Goal: Information Seeking & Learning: Learn about a topic

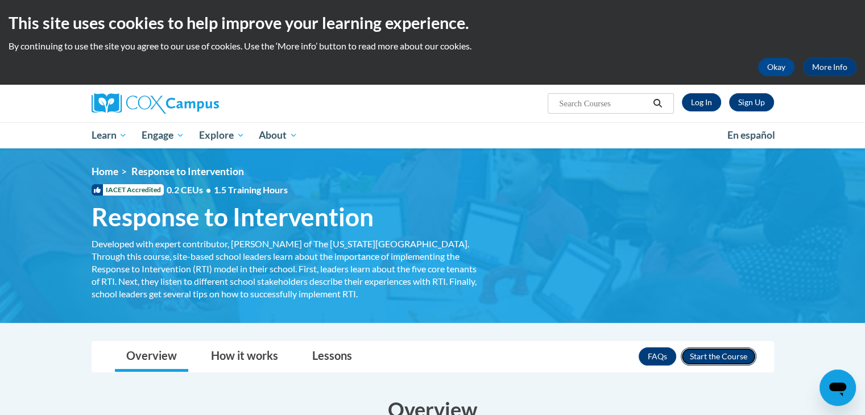
drag, startPoint x: 0, startPoint y: 0, endPoint x: 716, endPoint y: 355, distance: 799.0
click at [716, 355] on button "Enroll" at bounding box center [719, 356] width 76 height 18
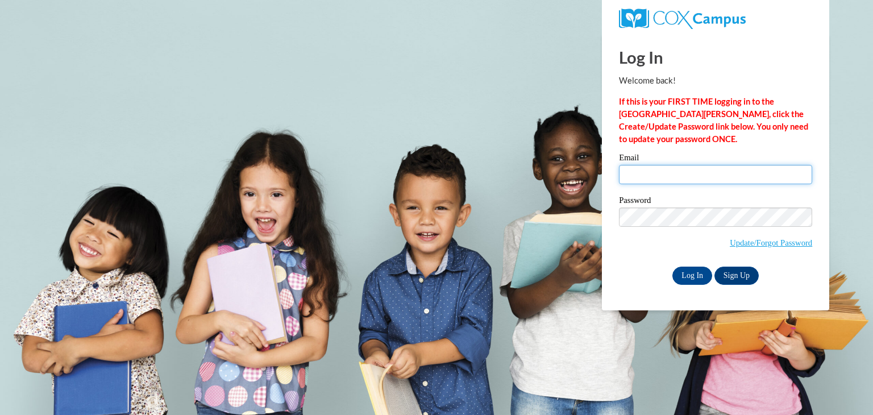
click at [679, 179] on input "Email" at bounding box center [715, 174] width 193 height 19
type input "[EMAIL_ADDRESS][DOMAIN_NAME]"
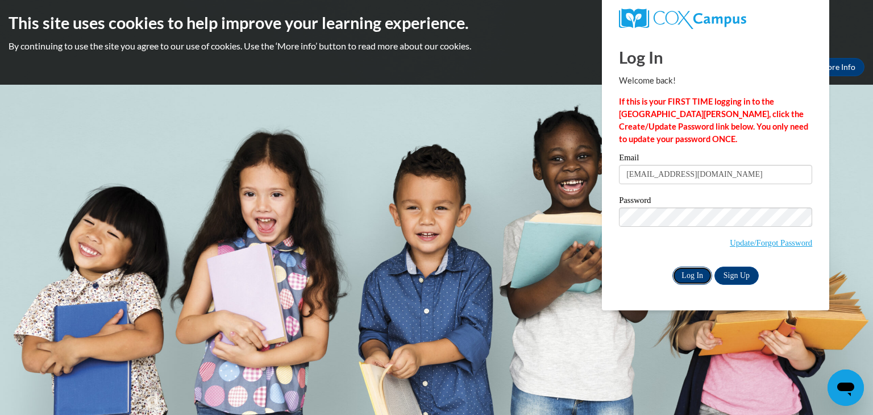
click at [682, 272] on input "Log In" at bounding box center [693, 276] width 40 height 18
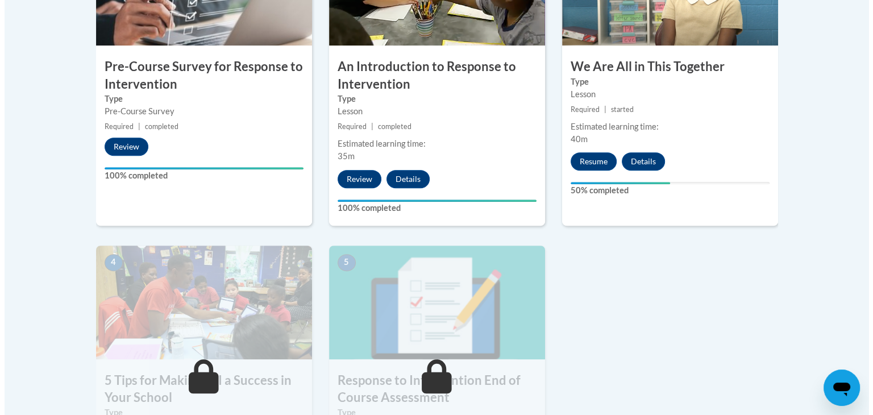
scroll to position [480, 0]
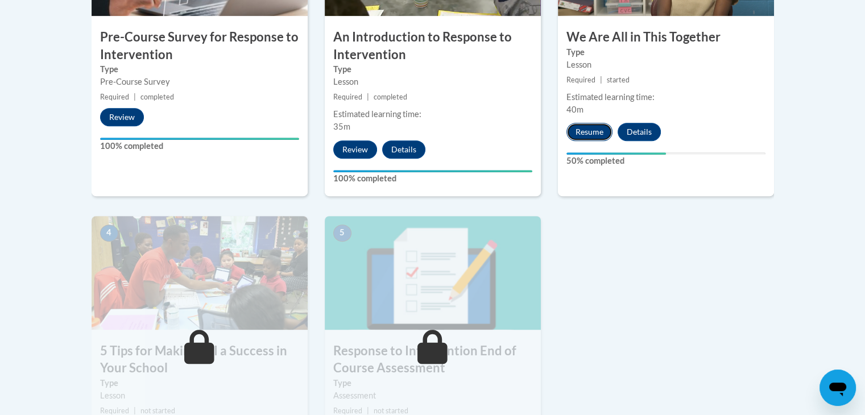
click at [578, 131] on button "Resume" at bounding box center [589, 132] width 46 height 18
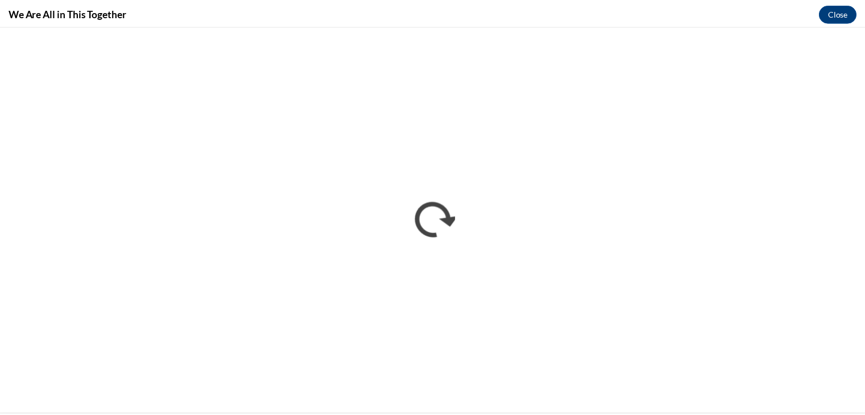
scroll to position [0, 0]
click at [846, 14] on button "Close" at bounding box center [846, 12] width 38 height 18
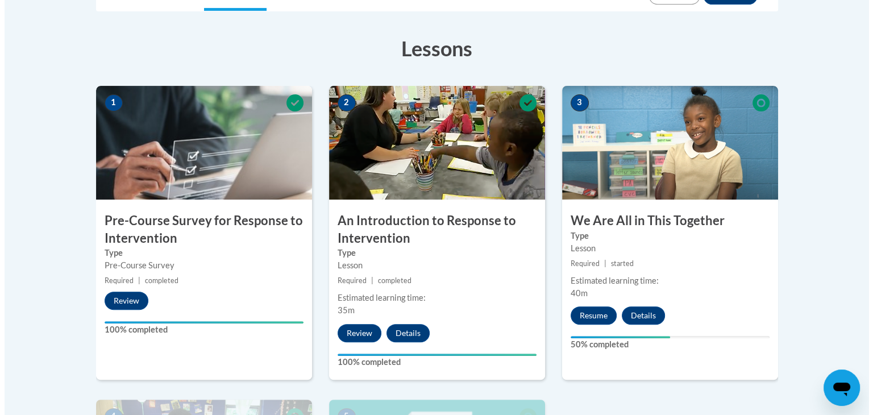
scroll to position [353, 0]
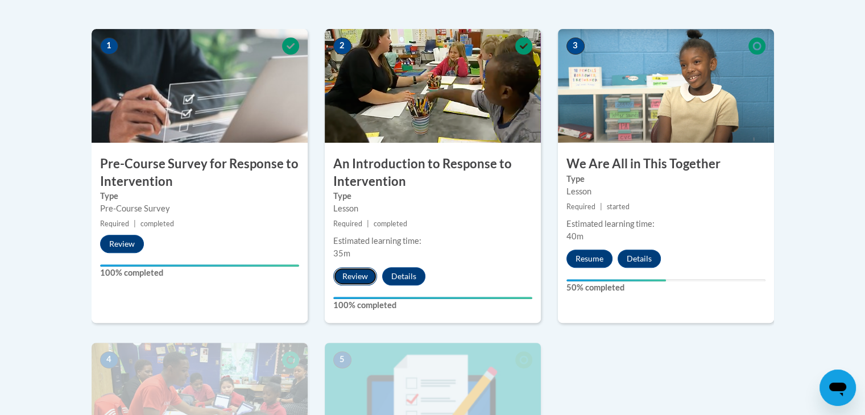
click at [355, 272] on button "Review" at bounding box center [355, 276] width 44 height 18
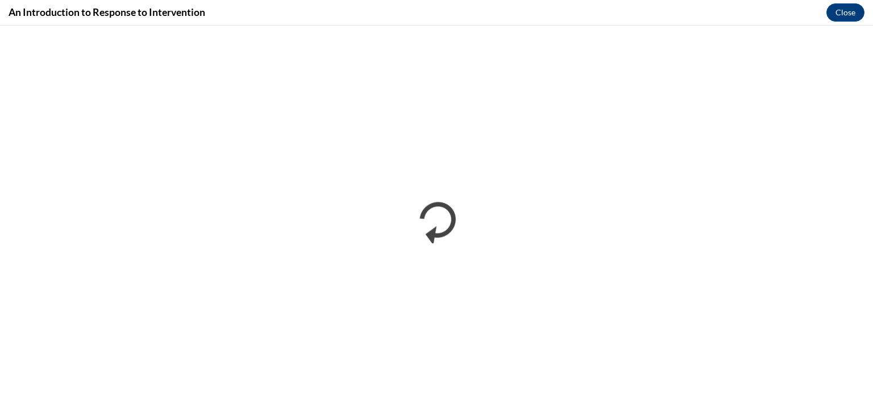
scroll to position [0, 0]
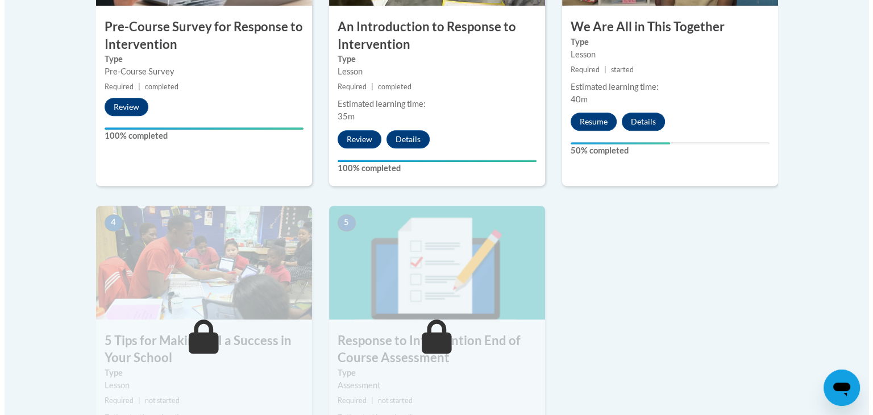
scroll to position [496, 0]
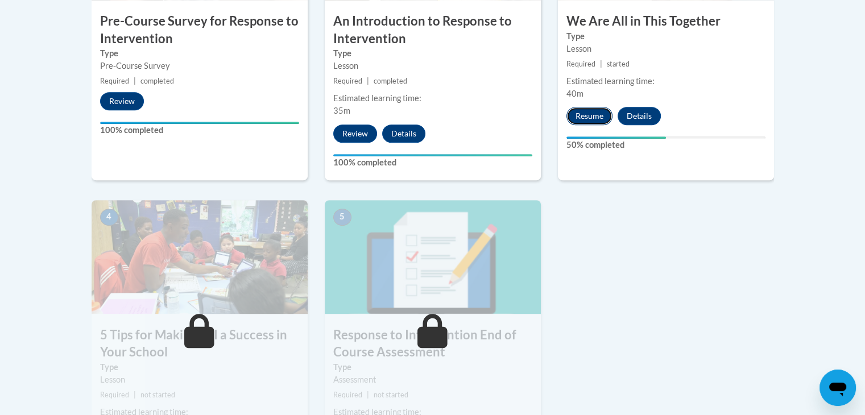
click at [591, 110] on button "Resume" at bounding box center [589, 116] width 46 height 18
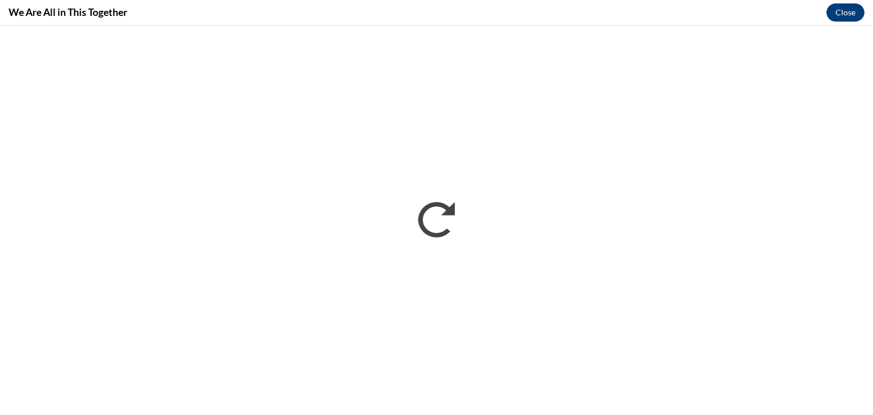
scroll to position [0, 0]
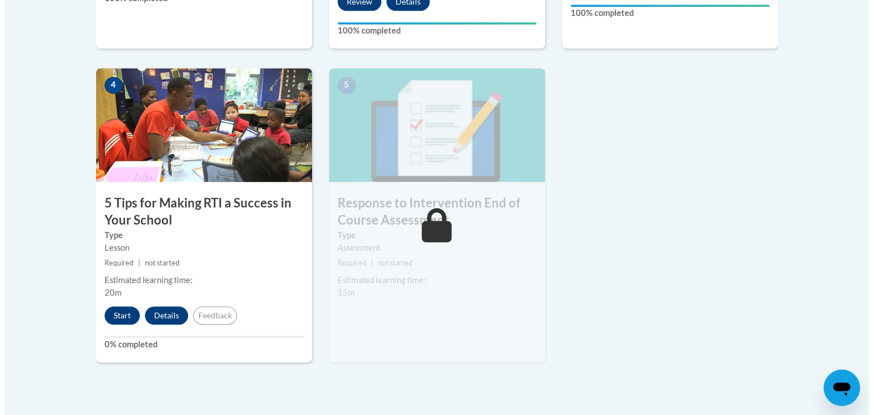
scroll to position [635, 0]
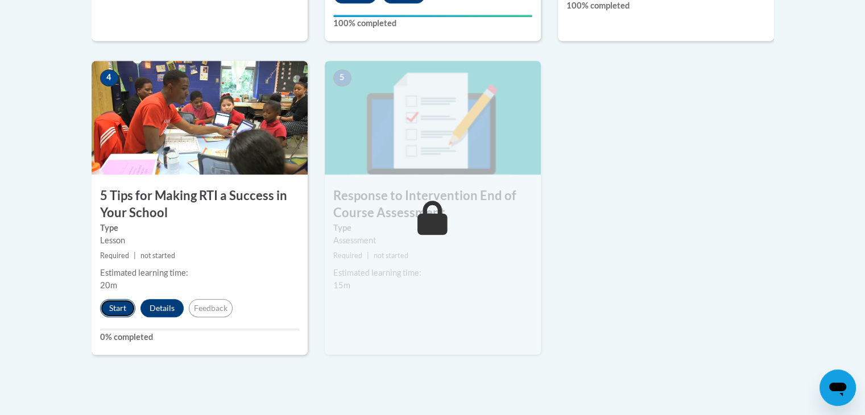
click at [114, 309] on button "Start" at bounding box center [117, 308] width 35 height 18
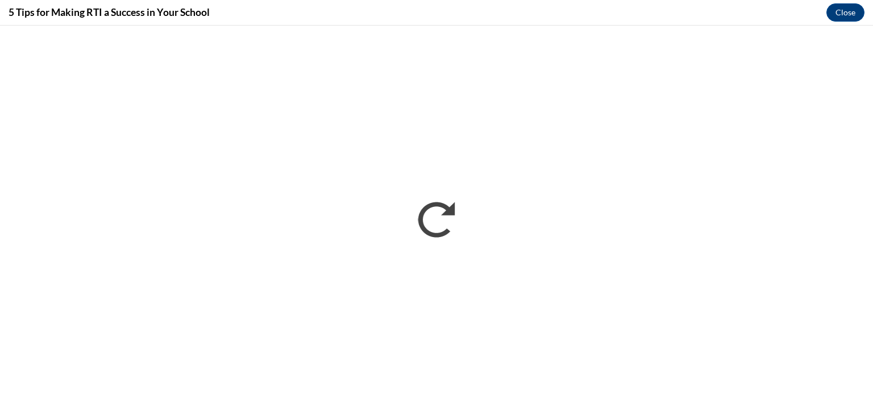
scroll to position [0, 0]
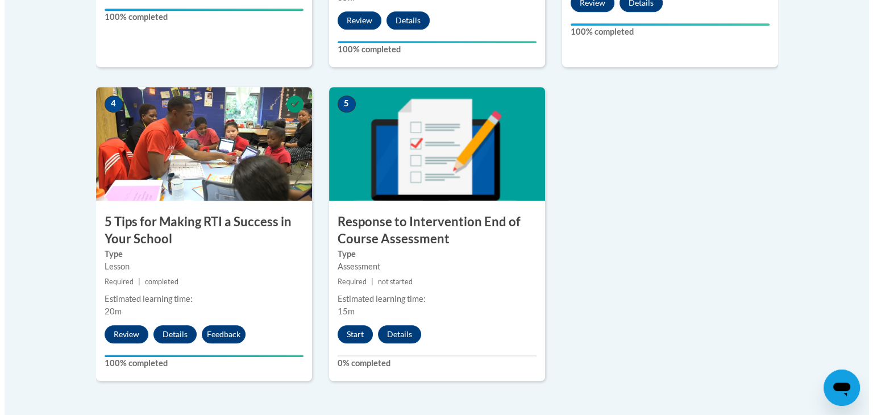
scroll to position [639, 0]
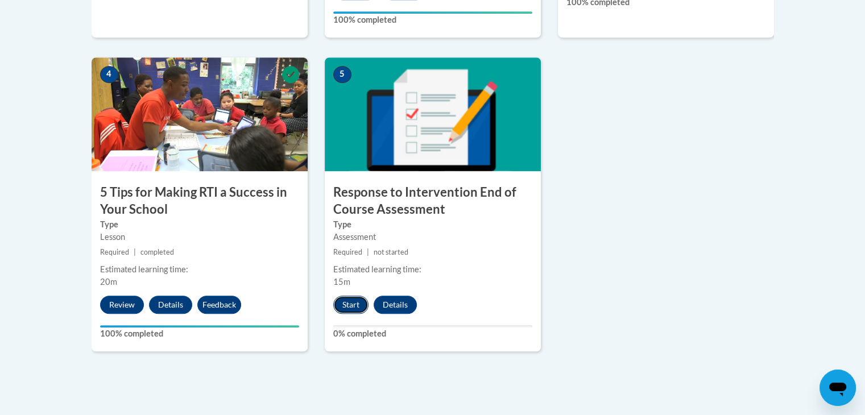
click at [335, 303] on button "Start" at bounding box center [350, 305] width 35 height 18
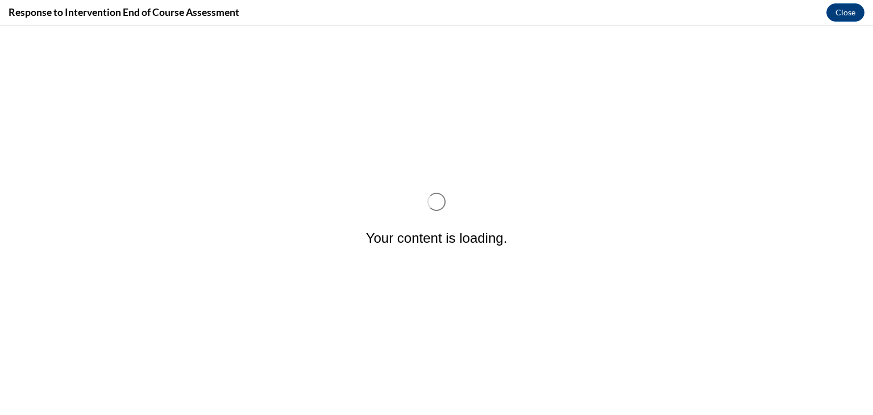
scroll to position [0, 0]
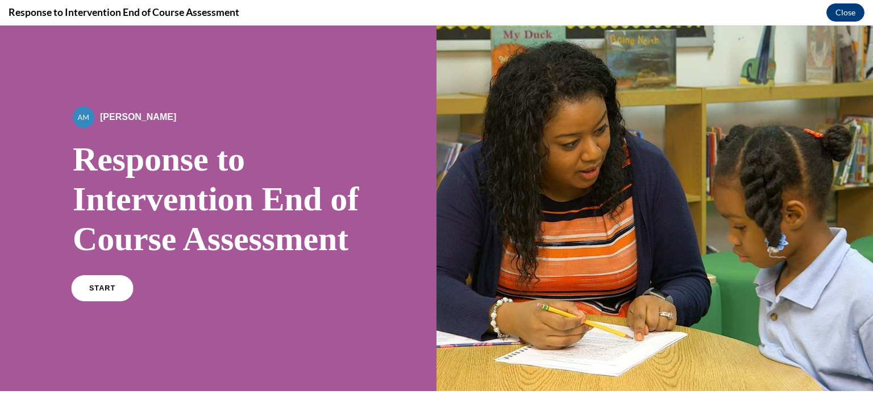
click at [109, 293] on span "START" at bounding box center [102, 288] width 26 height 9
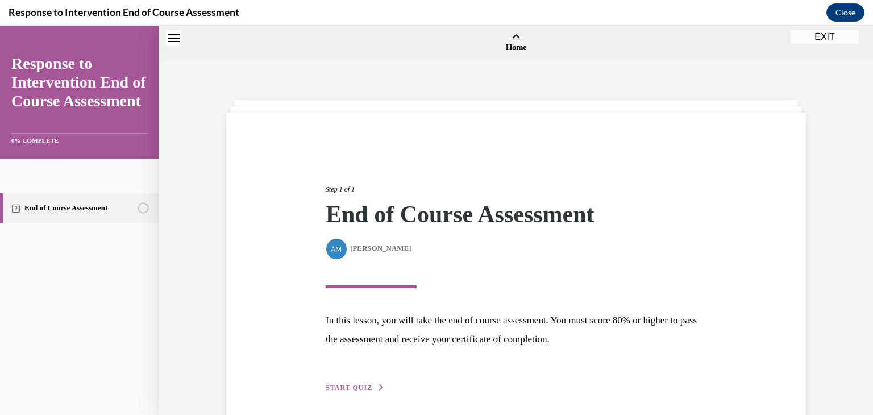
scroll to position [35, 0]
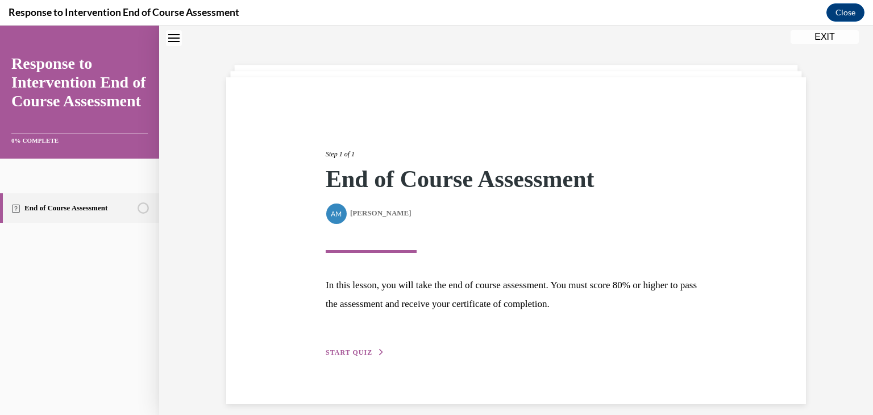
click at [345, 350] on span "START QUIZ" at bounding box center [349, 353] width 47 height 8
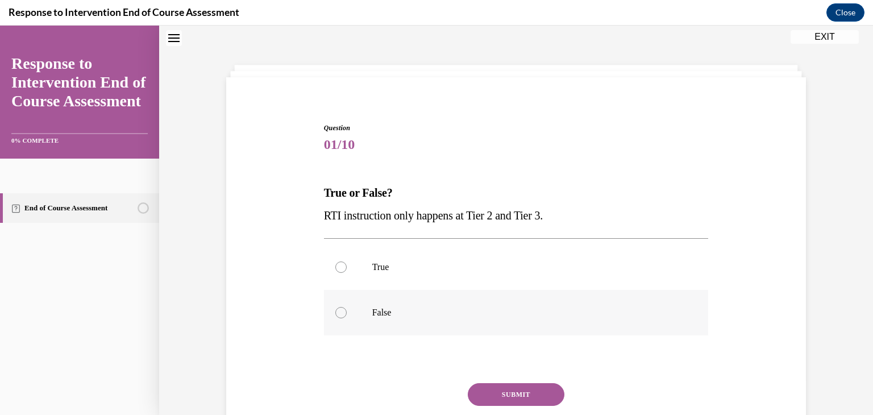
click at [339, 310] on div at bounding box center [340, 312] width 11 height 11
click at [339, 310] on input "False" at bounding box center [340, 312] width 11 height 11
radio input "true"
click at [503, 390] on button "SUBMIT" at bounding box center [516, 394] width 97 height 23
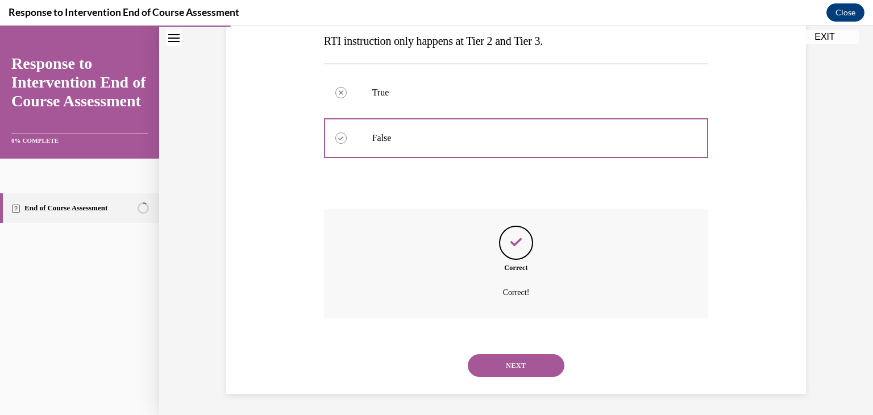
scroll to position [212, 0]
click at [514, 363] on button "NEXT" at bounding box center [516, 364] width 97 height 23
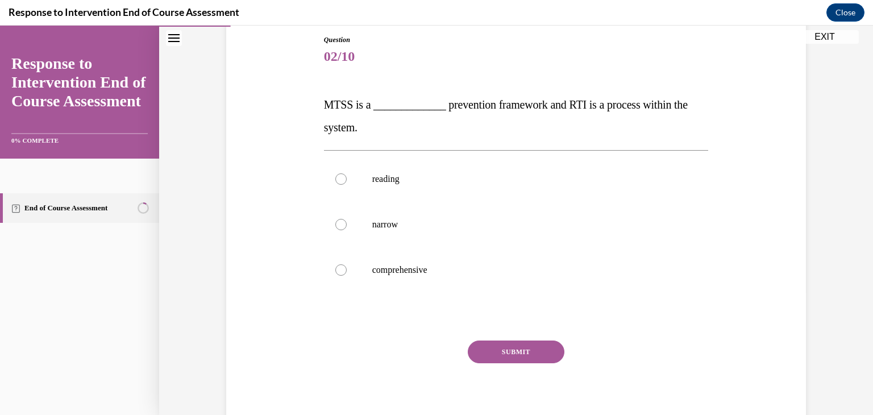
scroll to position [126, 0]
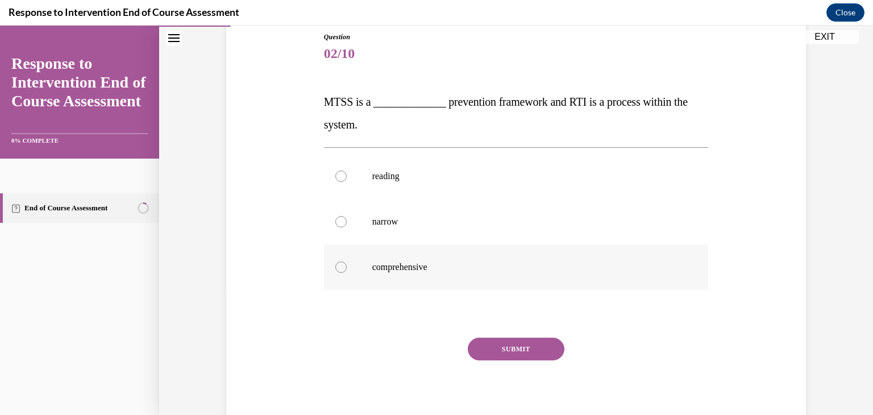
click at [401, 269] on p "comprehensive" at bounding box center [526, 267] width 308 height 11
click at [347, 269] on input "comprehensive" at bounding box center [340, 267] width 11 height 11
radio input "true"
click at [543, 347] on button "SUBMIT" at bounding box center [516, 349] width 97 height 23
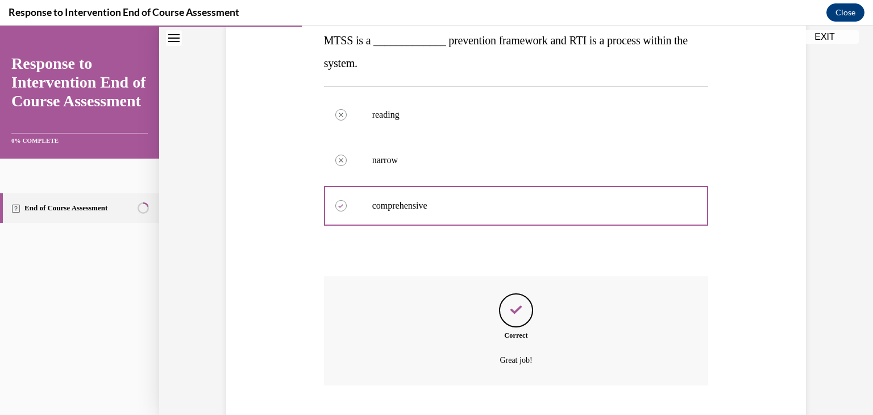
scroll to position [257, 0]
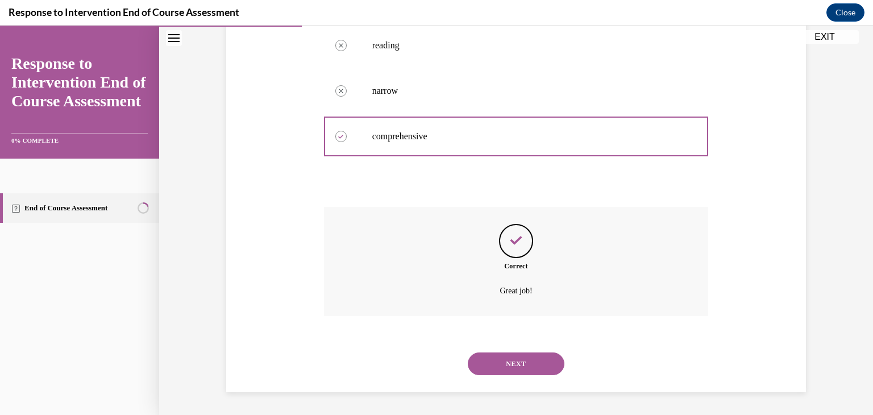
click at [507, 367] on button "NEXT" at bounding box center [516, 364] width 97 height 23
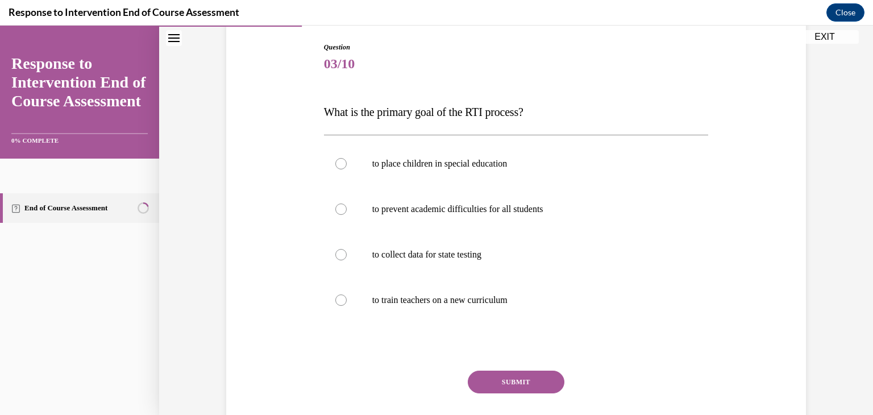
scroll to position [117, 0]
click at [515, 205] on p "to prevent academic difficulties for all students" at bounding box center [526, 207] width 308 height 11
click at [347, 205] on input "to prevent academic difficulties for all students" at bounding box center [340, 207] width 11 height 11
radio input "true"
click at [503, 378] on button "SUBMIT" at bounding box center [516, 381] width 97 height 23
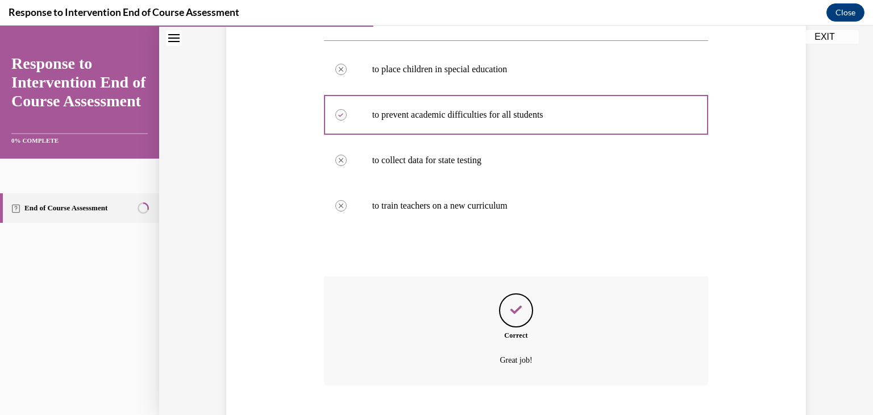
scroll to position [280, 0]
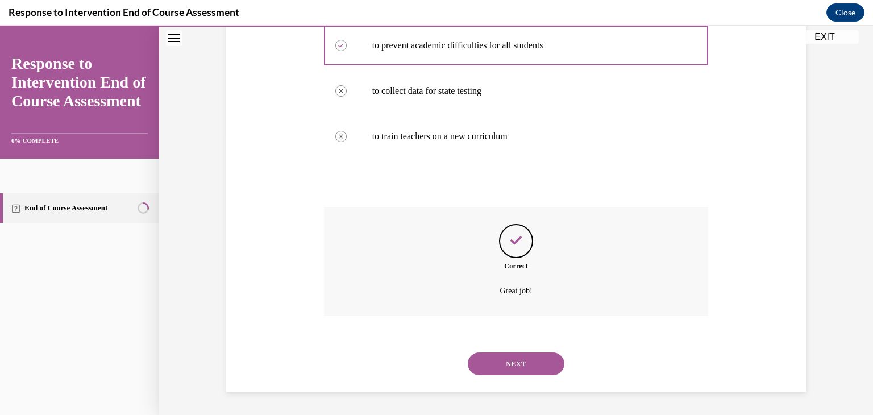
click at [544, 355] on button "NEXT" at bounding box center [516, 364] width 97 height 23
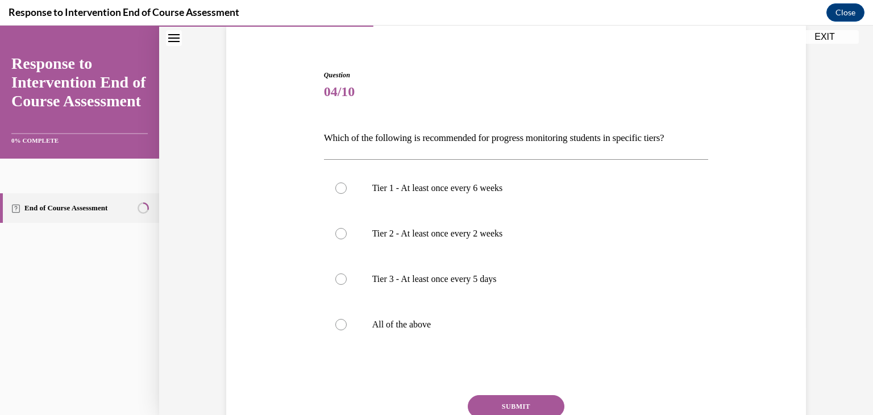
scroll to position [94, 0]
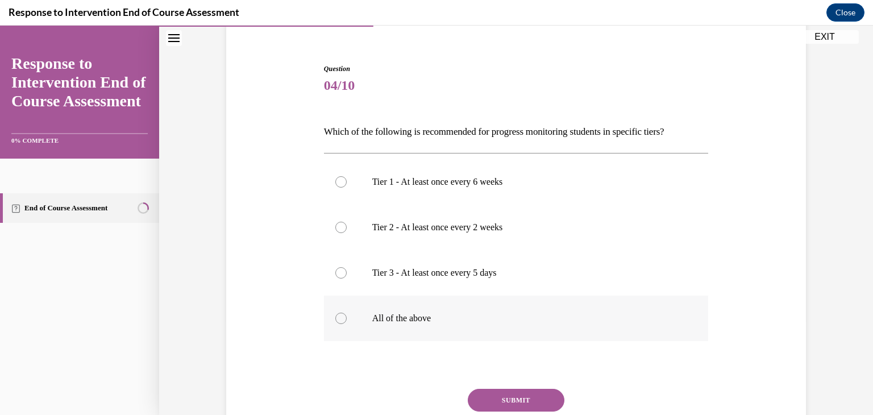
click at [338, 317] on div at bounding box center [340, 318] width 11 height 11
click at [338, 317] on input "All of the above" at bounding box center [340, 318] width 11 height 11
radio input "true"
click at [509, 392] on button "SUBMIT" at bounding box center [516, 400] width 97 height 23
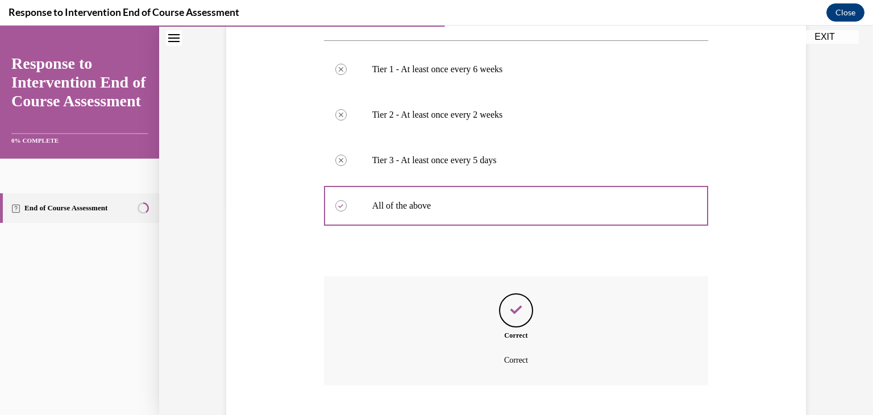
scroll to position [276, 0]
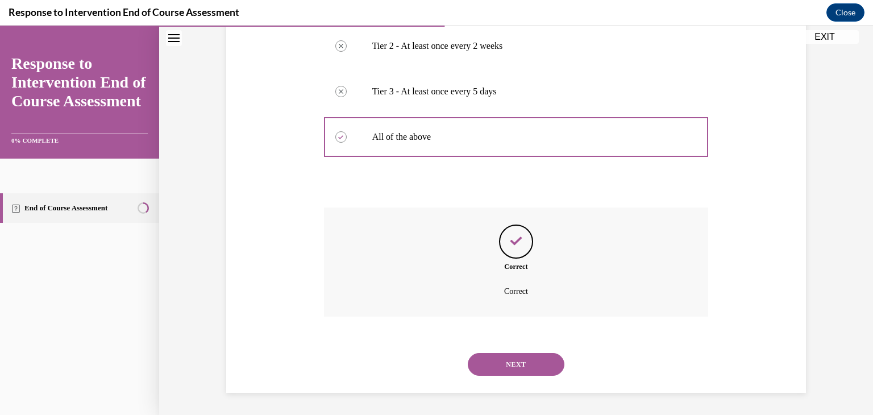
click at [516, 364] on button "NEXT" at bounding box center [516, 364] width 97 height 23
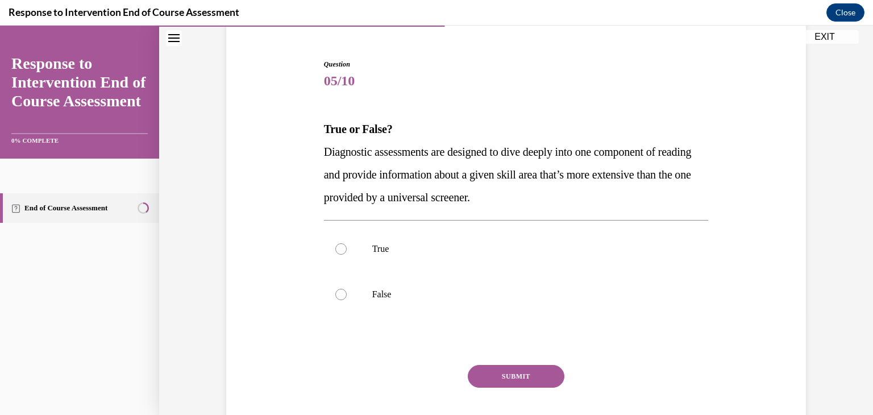
scroll to position [104, 0]
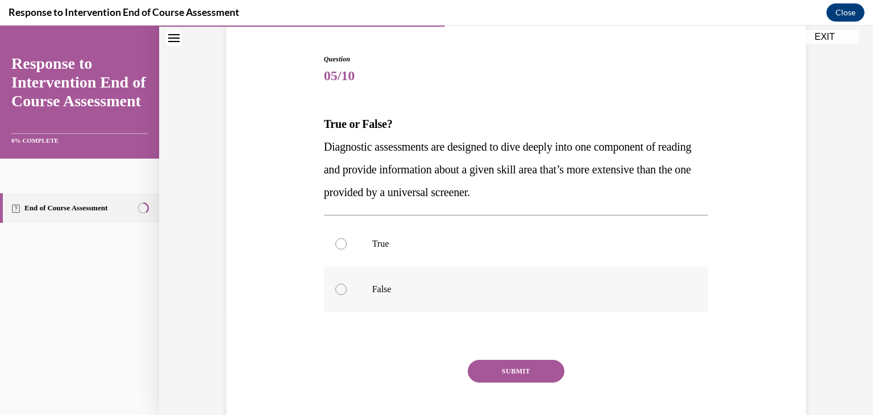
click at [346, 292] on label "False" at bounding box center [516, 289] width 385 height 45
click at [346, 292] on input "False" at bounding box center [340, 289] width 11 height 11
radio input "true"
click at [509, 368] on button "SUBMIT" at bounding box center [516, 371] width 97 height 23
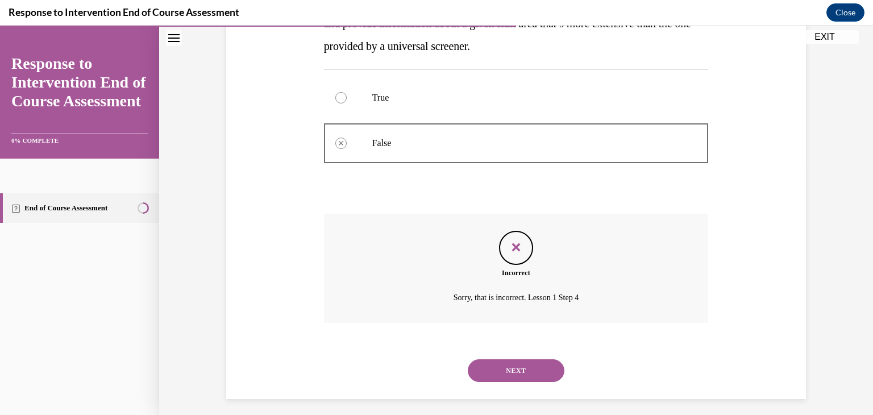
scroll to position [257, 0]
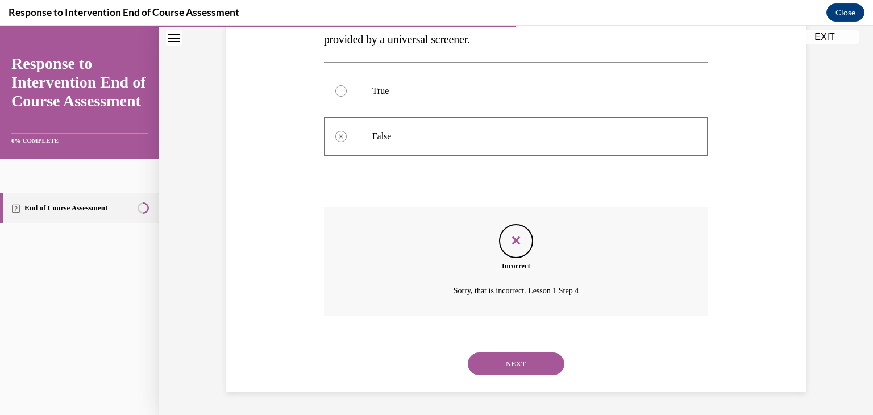
click at [519, 366] on button "NEXT" at bounding box center [516, 364] width 97 height 23
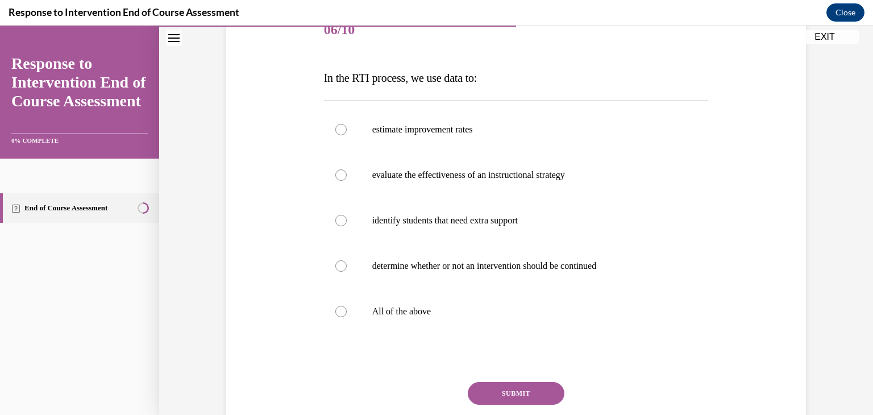
scroll to position [152, 0]
click at [340, 312] on div at bounding box center [340, 309] width 11 height 11
click at [340, 312] on input "All of the above" at bounding box center [340, 309] width 11 height 11
radio input "true"
click at [536, 392] on button "SUBMIT" at bounding box center [516, 391] width 97 height 23
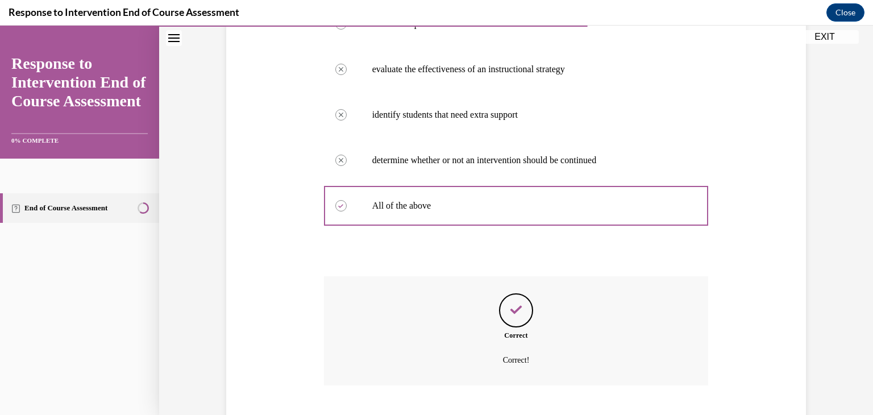
scroll to position [325, 0]
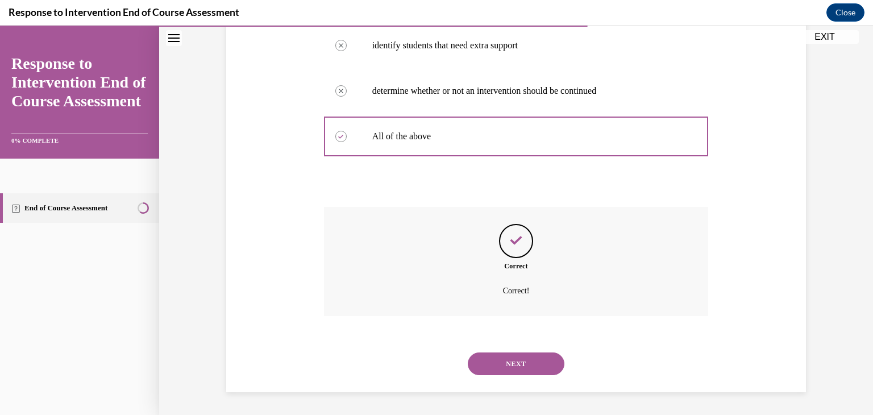
click at [508, 366] on button "NEXT" at bounding box center [516, 364] width 97 height 23
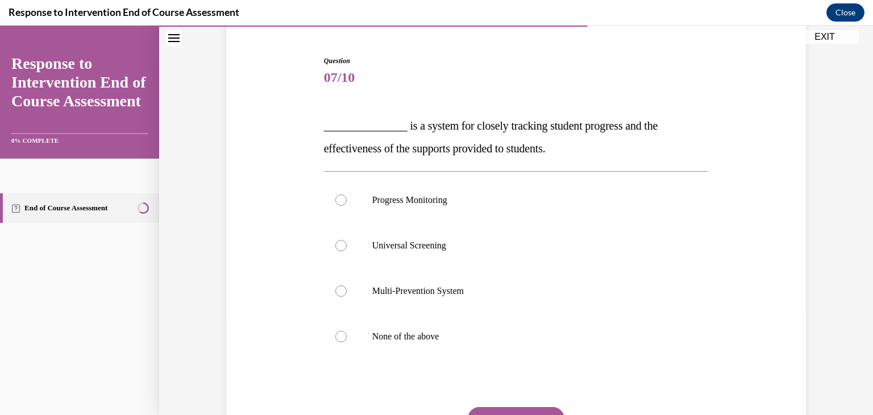
scroll to position [107, 0]
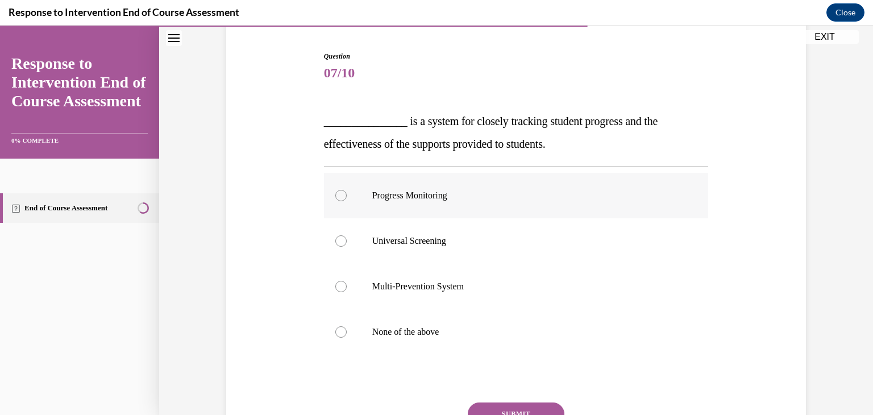
click at [406, 209] on label "Progress Monitoring" at bounding box center [516, 195] width 385 height 45
click at [347, 201] on input "Progress Monitoring" at bounding box center [340, 195] width 11 height 11
radio input "true"
click at [516, 412] on button "SUBMIT" at bounding box center [516, 414] width 97 height 23
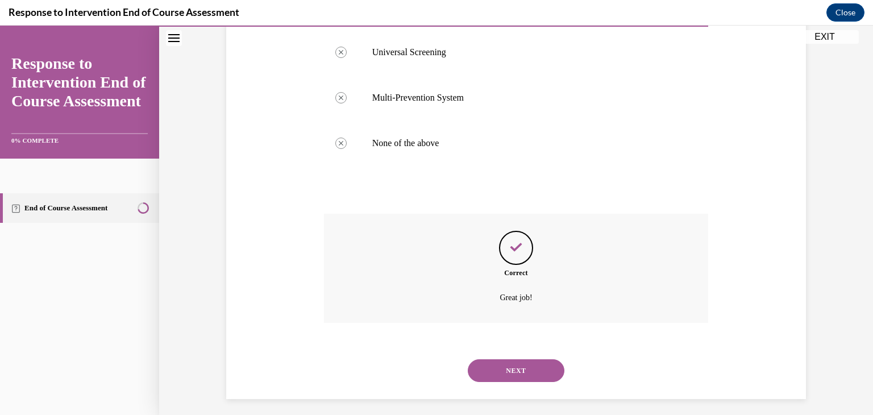
scroll to position [303, 0]
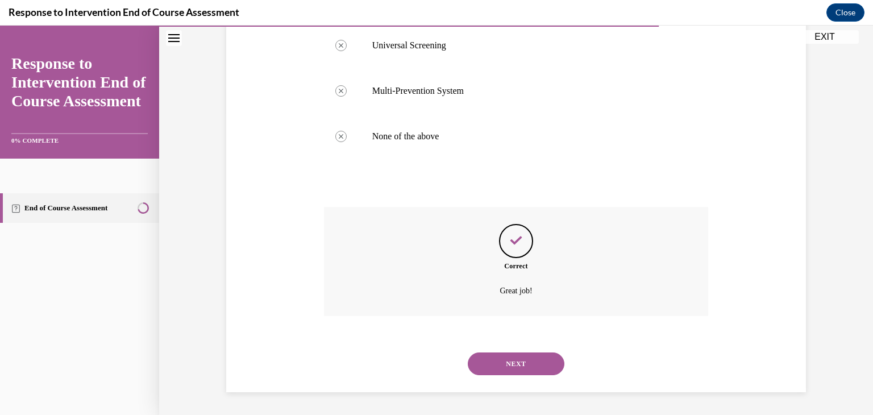
click at [535, 363] on button "NEXT" at bounding box center [516, 364] width 97 height 23
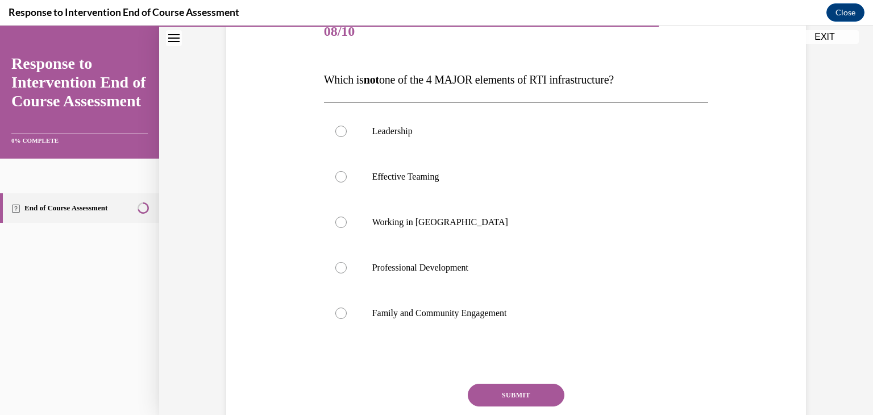
scroll to position [150, 0]
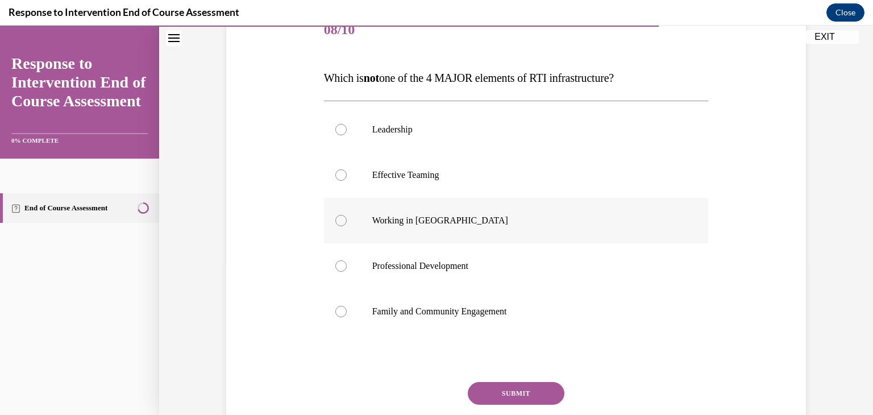
click at [415, 223] on p "Working in Silos" at bounding box center [526, 220] width 308 height 11
click at [347, 223] on input "Working in Silos" at bounding box center [340, 220] width 11 height 11
radio input "true"
click at [530, 391] on button "SUBMIT" at bounding box center [516, 393] width 97 height 23
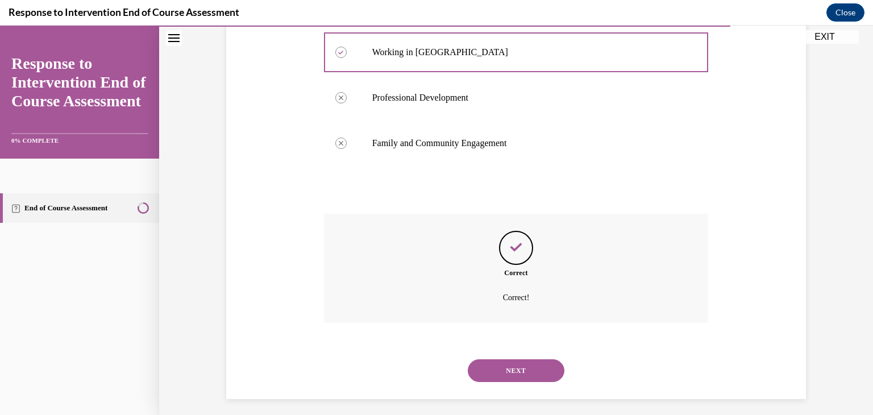
scroll to position [325, 0]
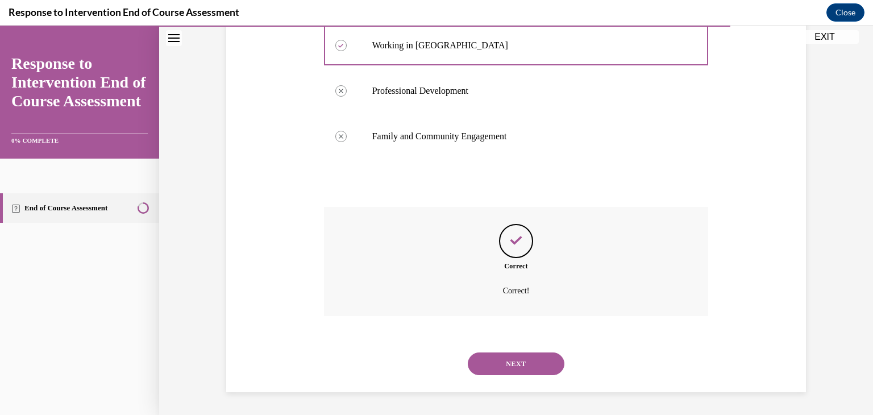
click at [528, 370] on button "NEXT" at bounding box center [516, 364] width 97 height 23
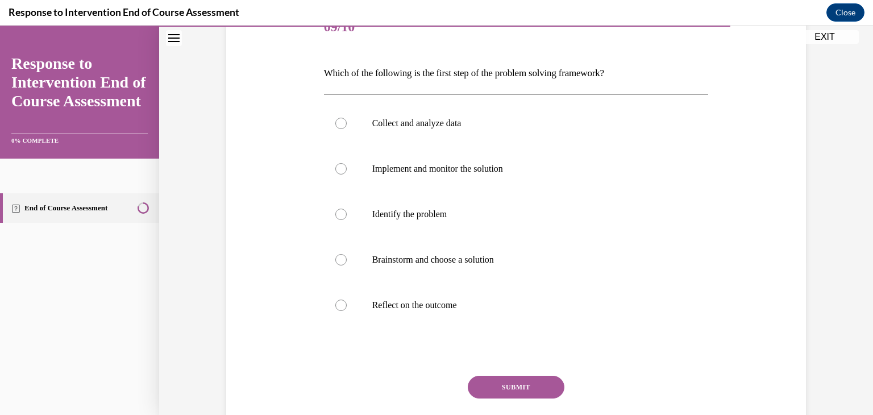
scroll to position [154, 0]
click at [498, 210] on p "Identify the problem" at bounding box center [526, 213] width 308 height 11
click at [347, 210] on input "Identify the problem" at bounding box center [340, 213] width 11 height 11
radio input "true"
click at [511, 384] on button "SUBMIT" at bounding box center [516, 386] width 97 height 23
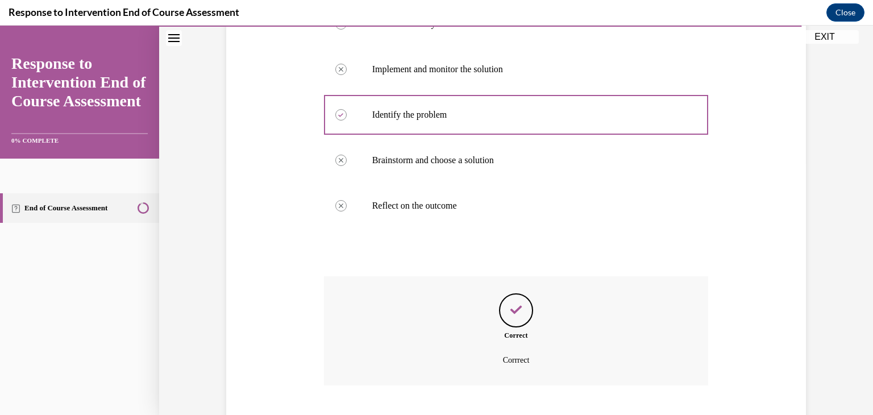
scroll to position [321, 0]
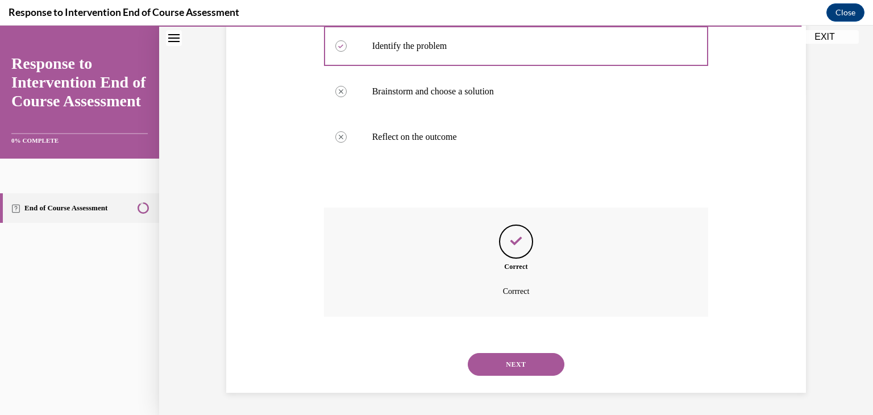
click at [520, 353] on button "NEXT" at bounding box center [516, 364] width 97 height 23
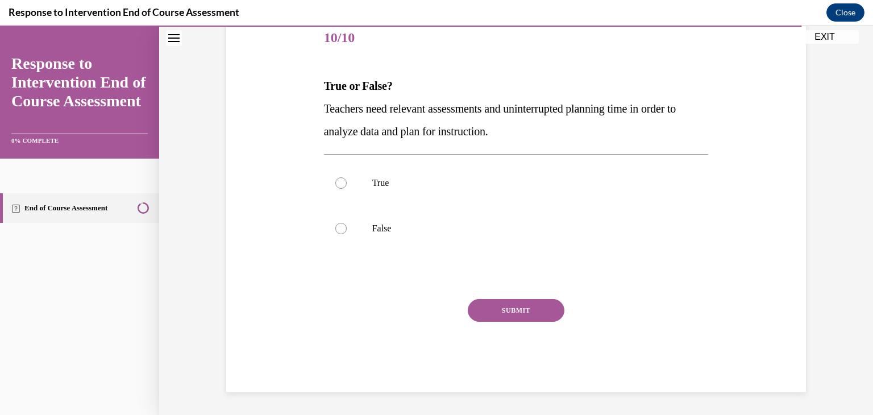
scroll to position [126, 0]
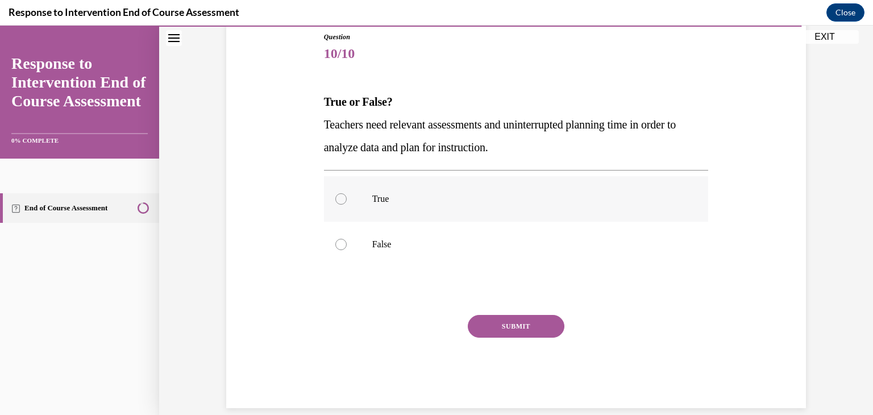
click at [357, 205] on label "True" at bounding box center [516, 198] width 385 height 45
click at [347, 205] on input "True" at bounding box center [340, 198] width 11 height 11
radio input "true"
click at [516, 324] on button "SUBMIT" at bounding box center [516, 326] width 97 height 23
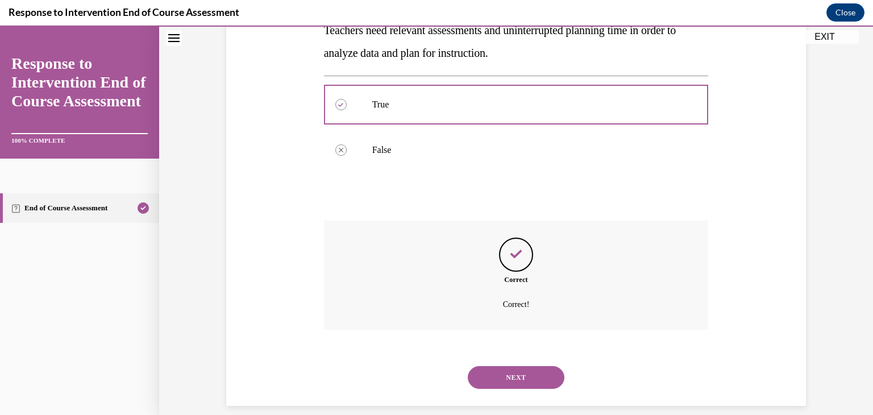
scroll to position [234, 0]
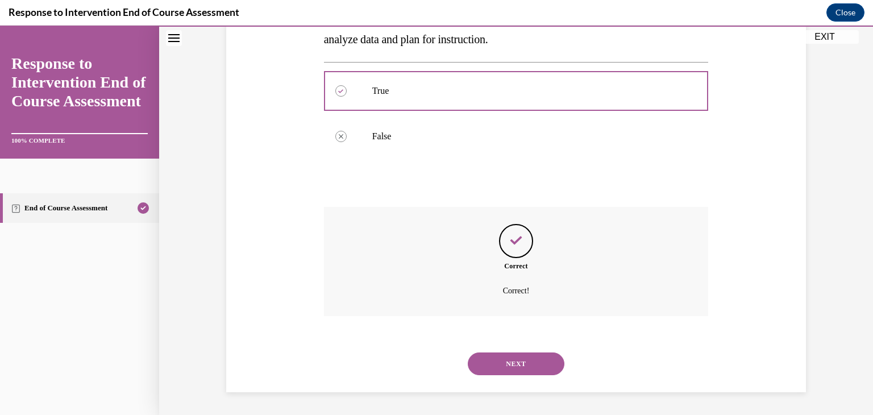
click at [501, 362] on button "NEXT" at bounding box center [516, 364] width 97 height 23
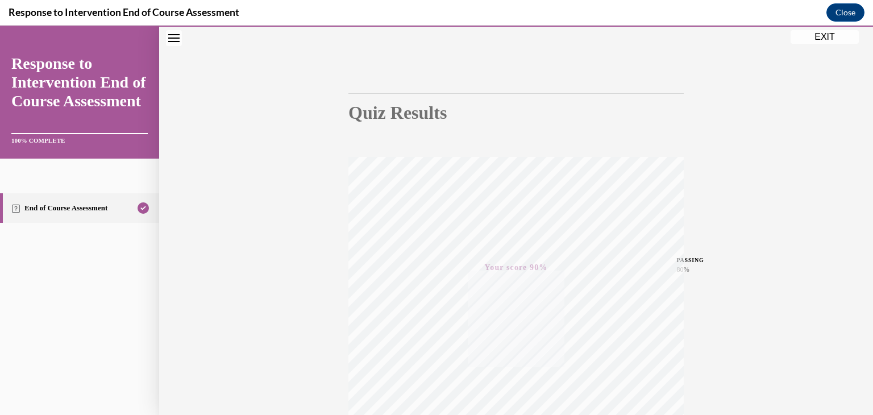
scroll to position [45, 0]
click at [831, 36] on button "EXIT" at bounding box center [825, 37] width 68 height 14
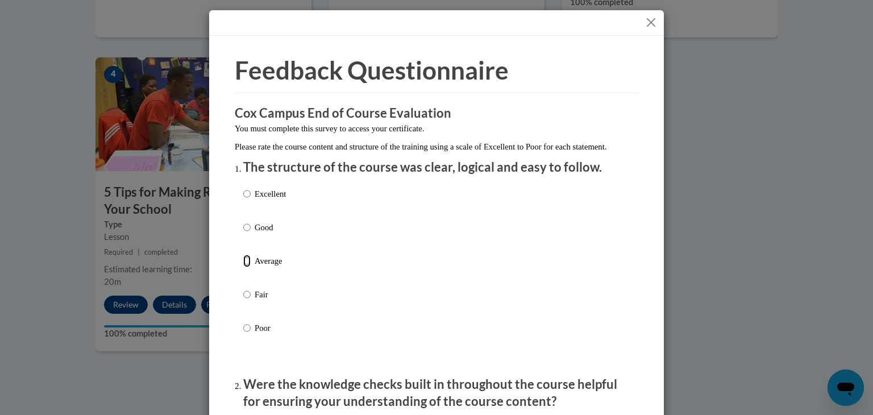
click at [243, 267] on input "Average" at bounding box center [246, 261] width 7 height 13
radio input "true"
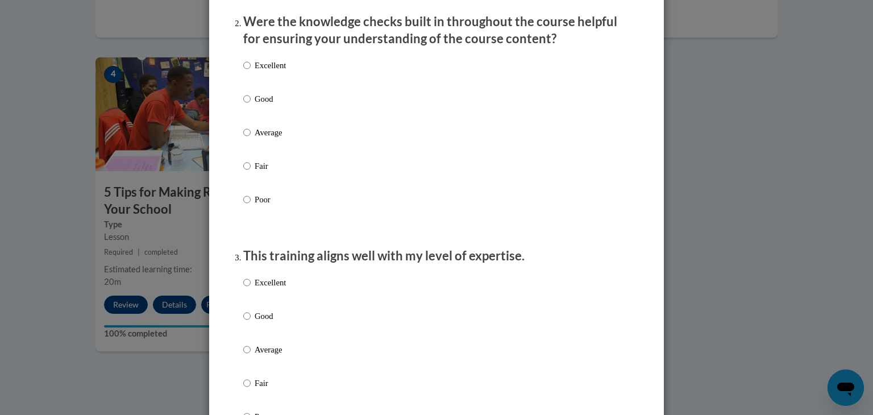
scroll to position [371, 0]
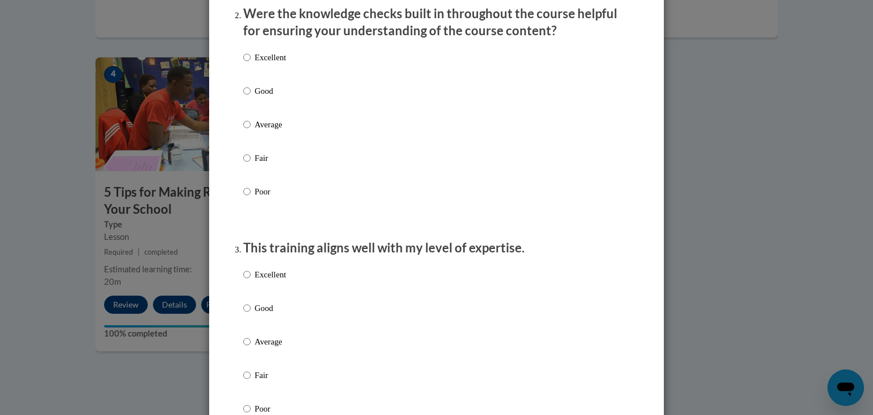
click at [255, 131] on p "Average" at bounding box center [270, 124] width 31 height 13
click at [250, 131] on input "Average" at bounding box center [246, 124] width 7 height 13
radio input "true"
click at [244, 348] on input "Average" at bounding box center [246, 341] width 7 height 13
radio input "true"
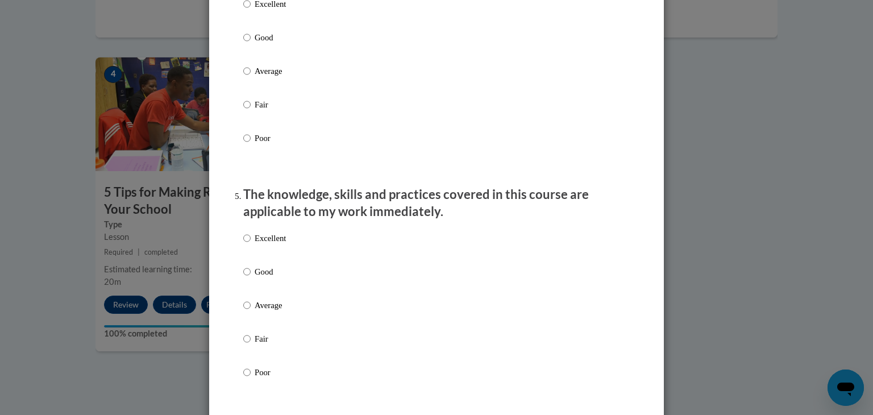
scroll to position [893, 0]
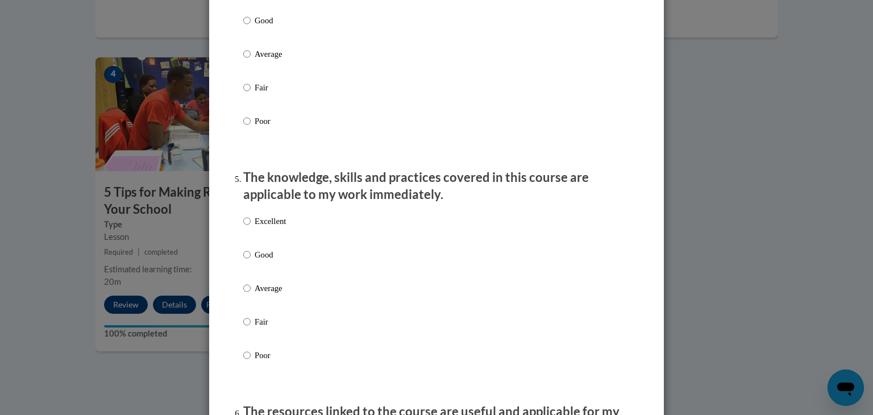
click at [272, 60] on p "Average" at bounding box center [270, 54] width 31 height 13
click at [251, 60] on input "Average" at bounding box center [246, 54] width 7 height 13
radio input "true"
click at [255, 295] on p "Average" at bounding box center [270, 288] width 31 height 13
click at [251, 295] on input "Average" at bounding box center [246, 288] width 7 height 13
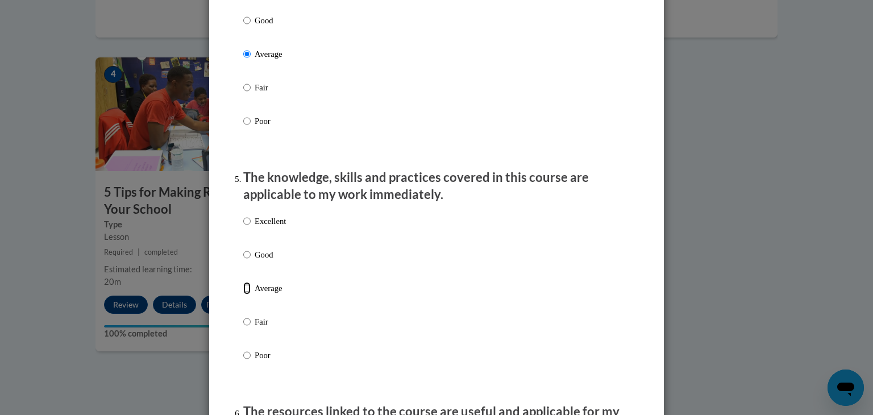
radio input "true"
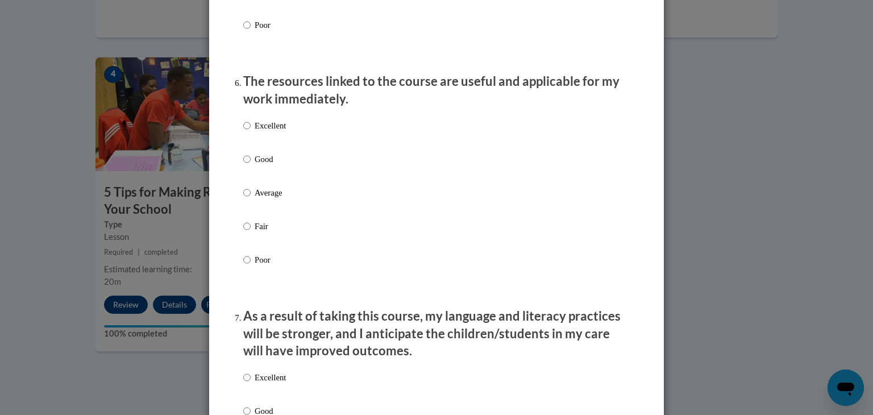
scroll to position [1300, 0]
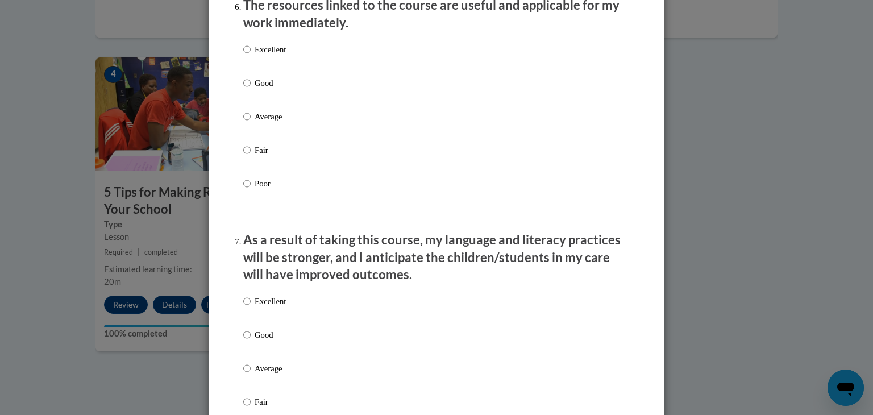
click at [255, 123] on p "Average" at bounding box center [270, 116] width 31 height 13
click at [251, 123] on input "Average" at bounding box center [246, 116] width 7 height 13
radio input "true"
click at [243, 375] on input "Average" at bounding box center [246, 368] width 7 height 13
radio input "true"
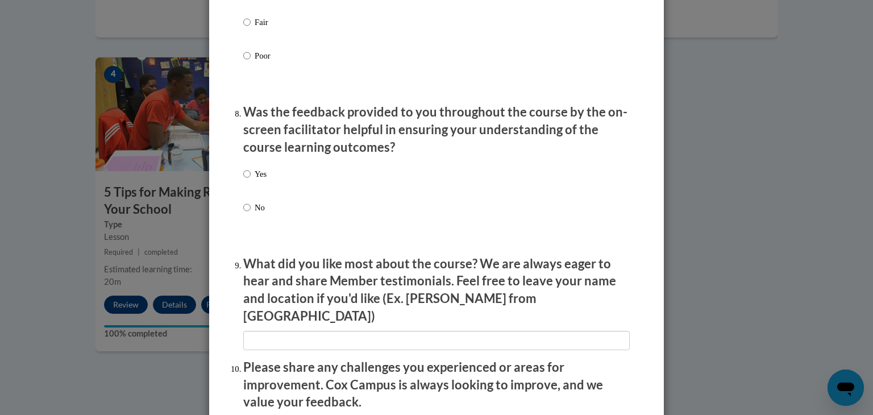
scroll to position [1685, 0]
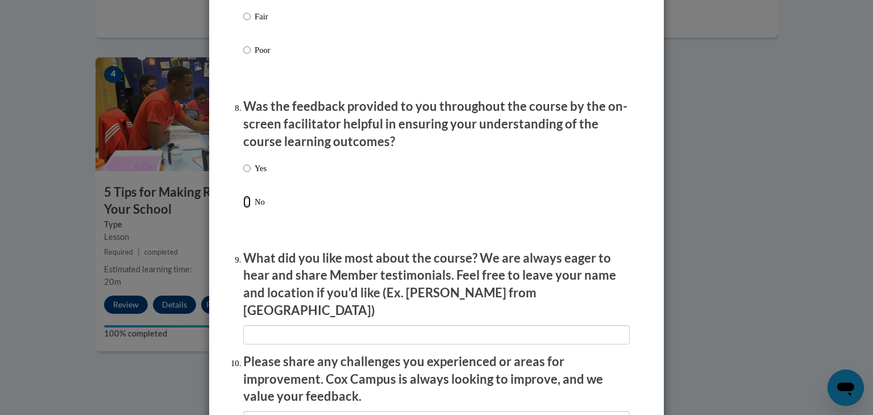
click at [243, 208] on input "No" at bounding box center [246, 202] width 7 height 13
radio input "true"
drag, startPoint x: 241, startPoint y: 180, endPoint x: 297, endPoint y: 375, distance: 203.0
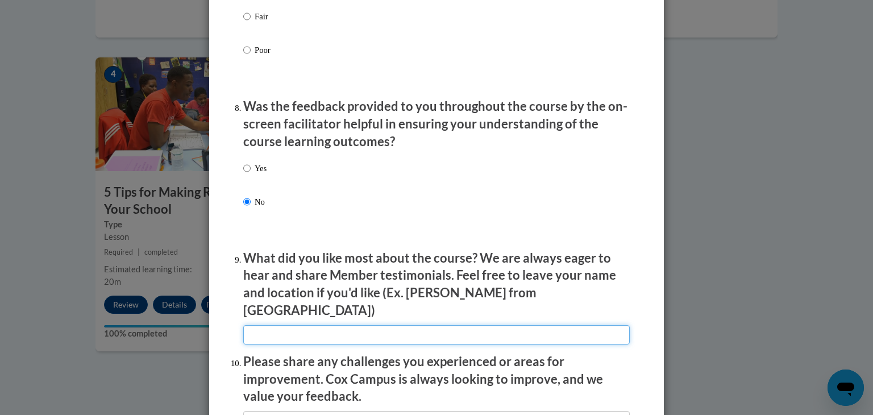
click at [295, 325] on input "textbox" at bounding box center [436, 334] width 387 height 19
type input "None"
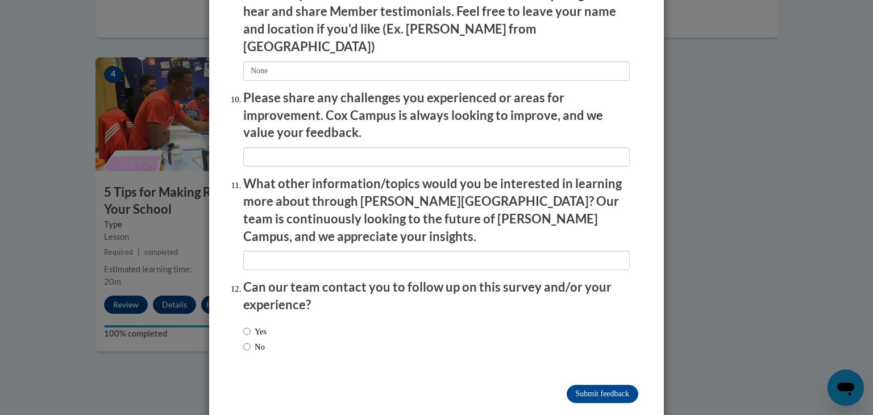
scroll to position [1953, 0]
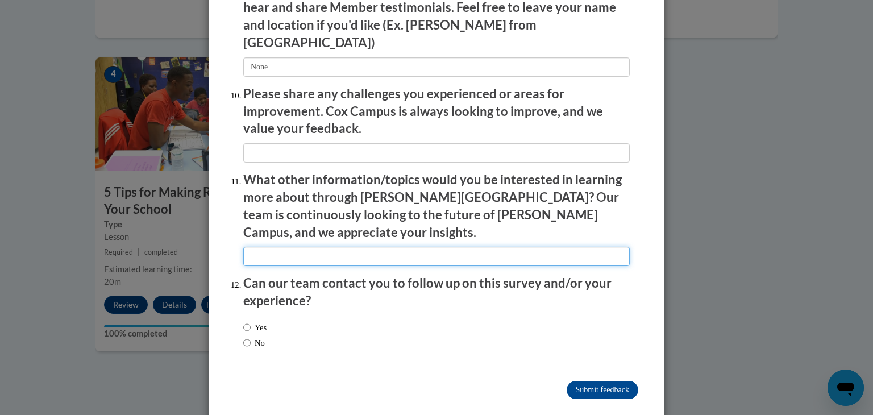
click at [291, 247] on input "textbox" at bounding box center [436, 256] width 387 height 19
type input "None"
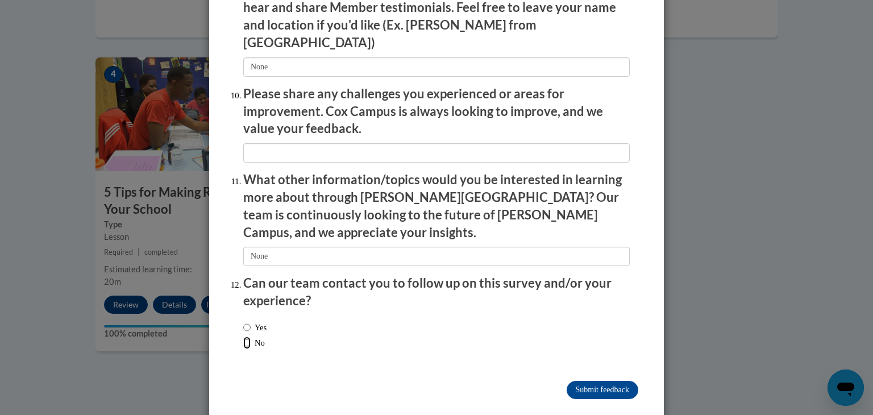
click at [243, 337] on input "No" at bounding box center [246, 343] width 7 height 13
radio input "true"
click at [604, 381] on input "Submit feedback" at bounding box center [603, 390] width 72 height 18
